Goal: Information Seeking & Learning: Learn about a topic

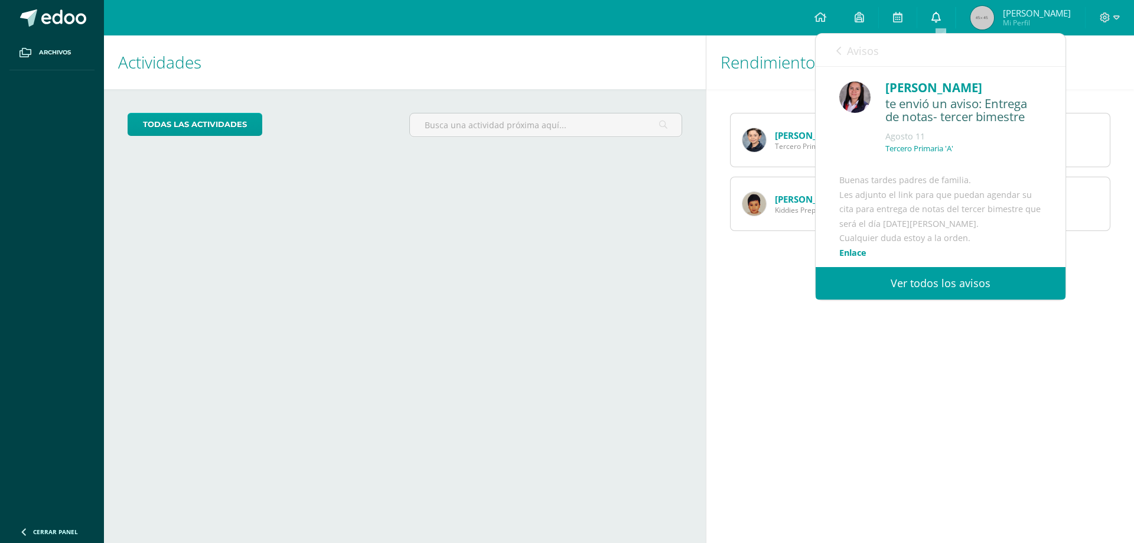
scroll to position [118, 0]
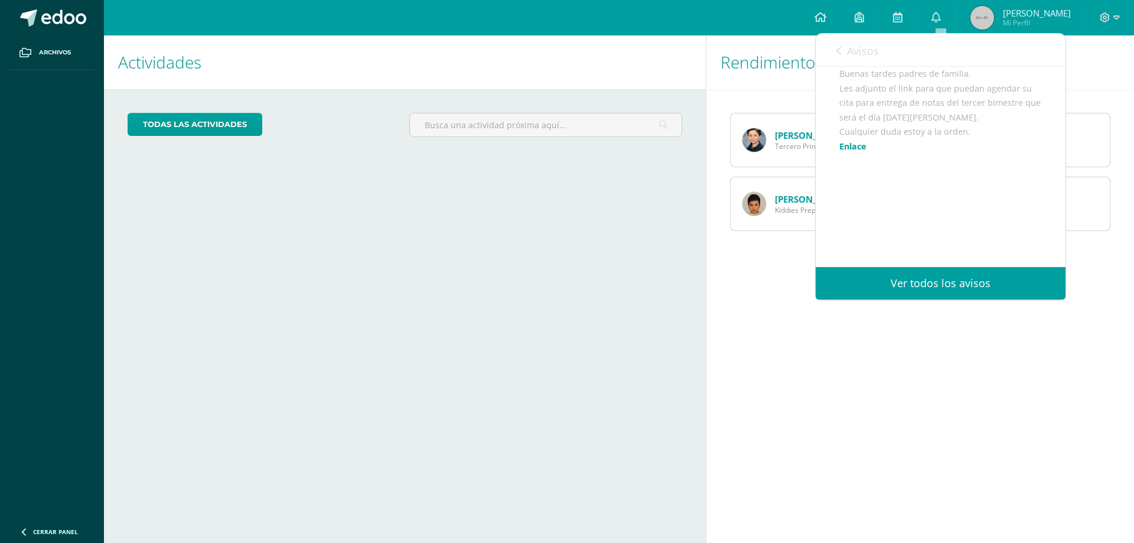
click at [860, 55] on span "Avisos" at bounding box center [863, 51] width 32 height 14
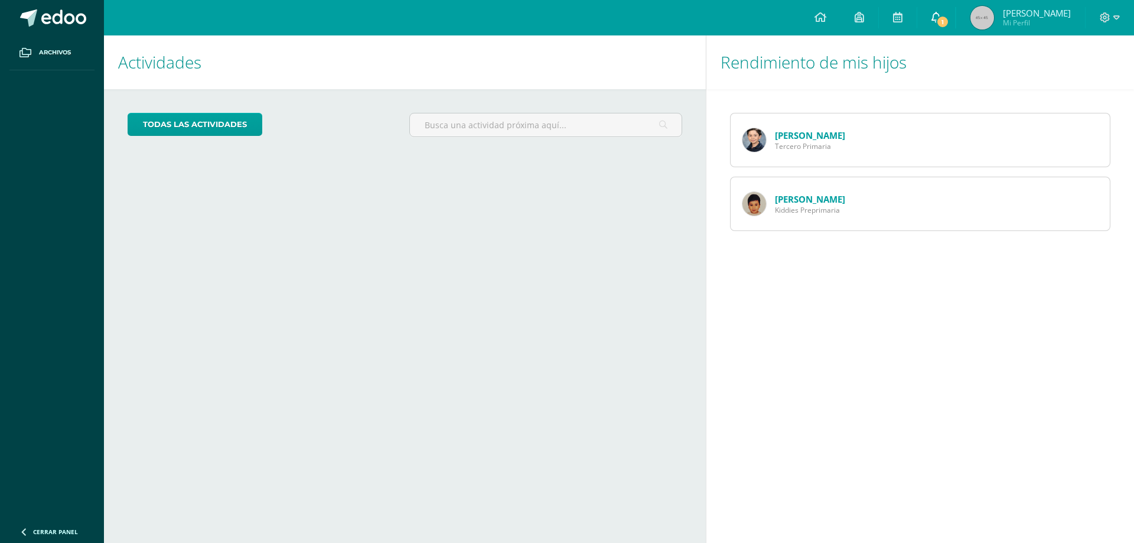
click at [938, 15] on icon at bounding box center [935, 17] width 9 height 11
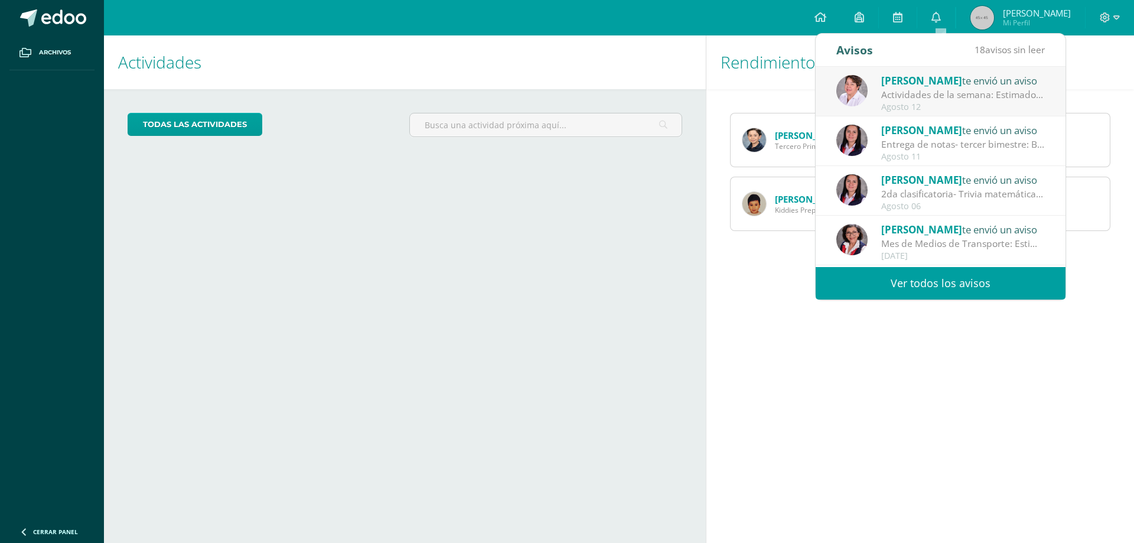
click at [927, 94] on div "Actividades de la semana: Estimados padres de familia: Por este medio les infor…" at bounding box center [963, 95] width 164 height 14
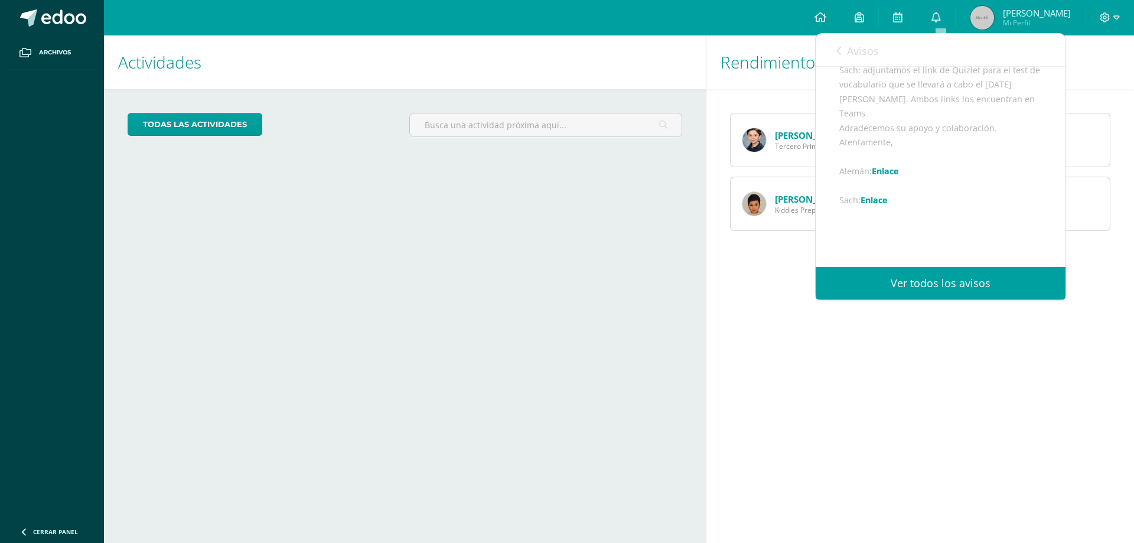
scroll to position [312, 0]
click at [888, 123] on link "Enlace" at bounding box center [885, 117] width 27 height 11
click at [875, 152] on link "Enlace" at bounding box center [873, 146] width 27 height 11
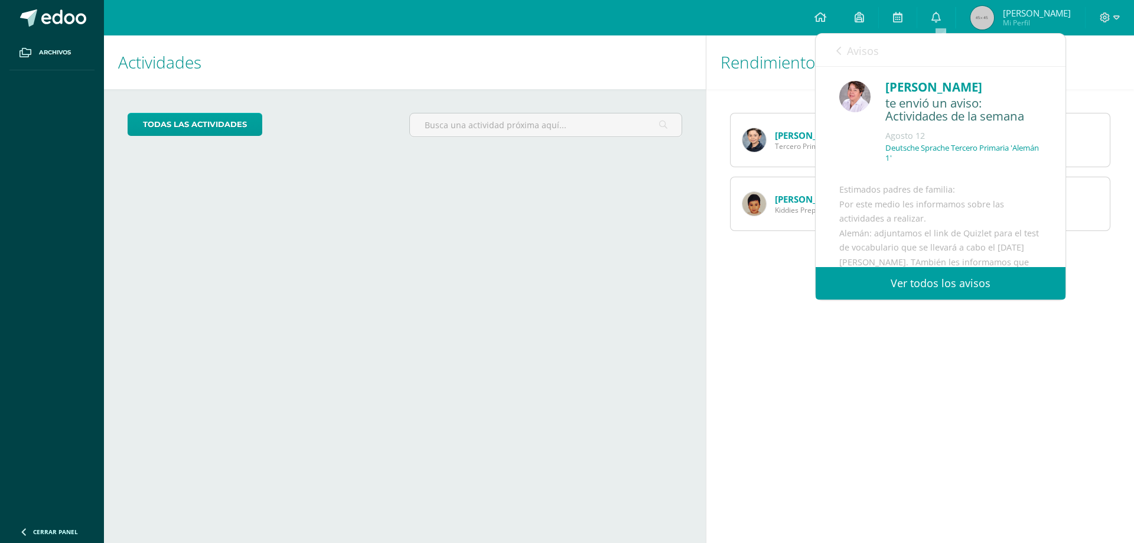
scroll to position [0, 0]
